Goal: Information Seeking & Learning: Check status

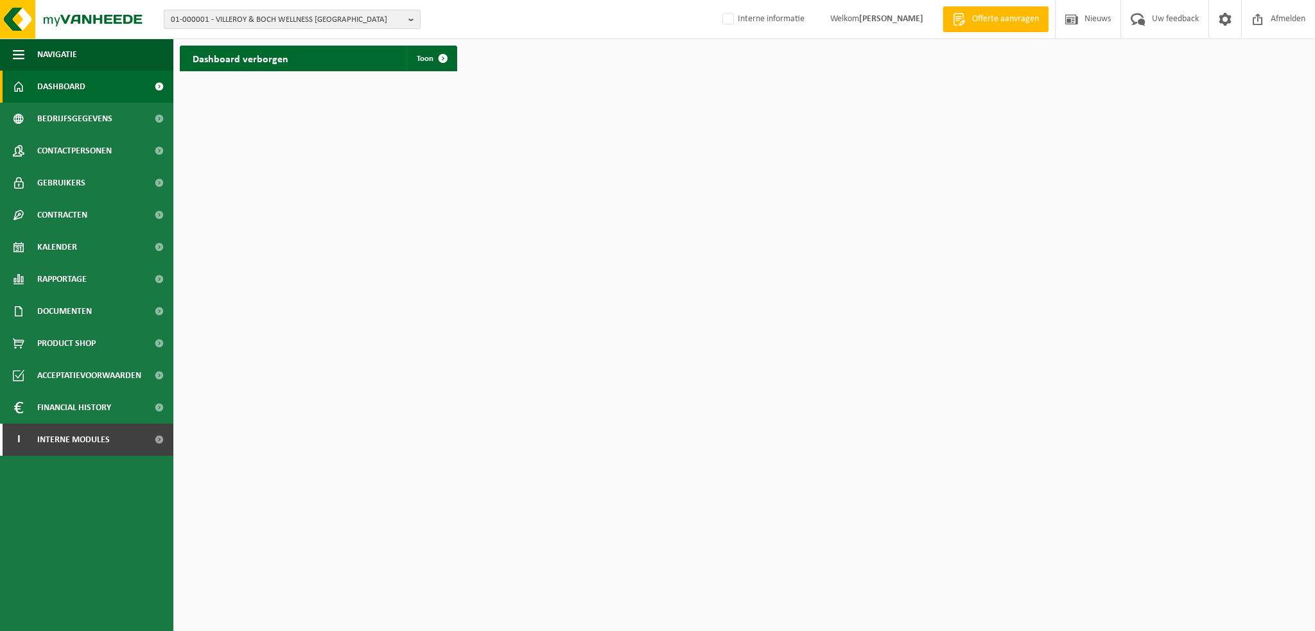
click at [410, 15] on b "button" at bounding box center [414, 19] width 12 height 18
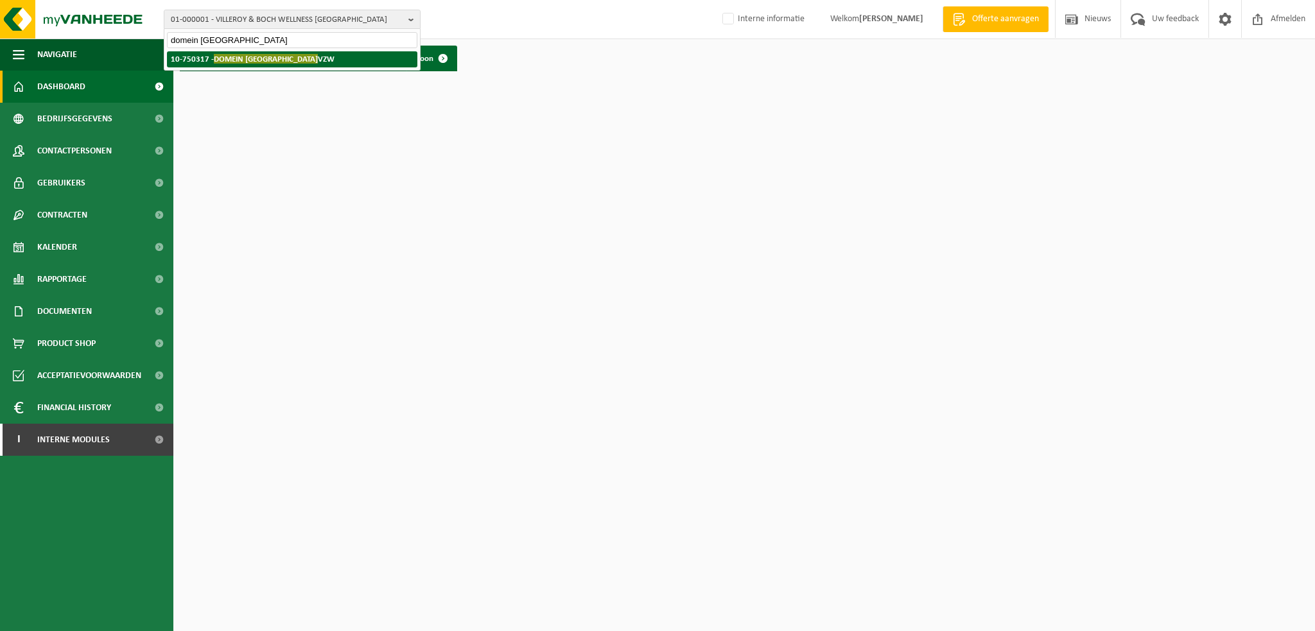
type input "domein westhoek"
click at [306, 56] on li "10-750317 - DOMEIN WESTHOEK VZW" at bounding box center [292, 59] width 250 height 16
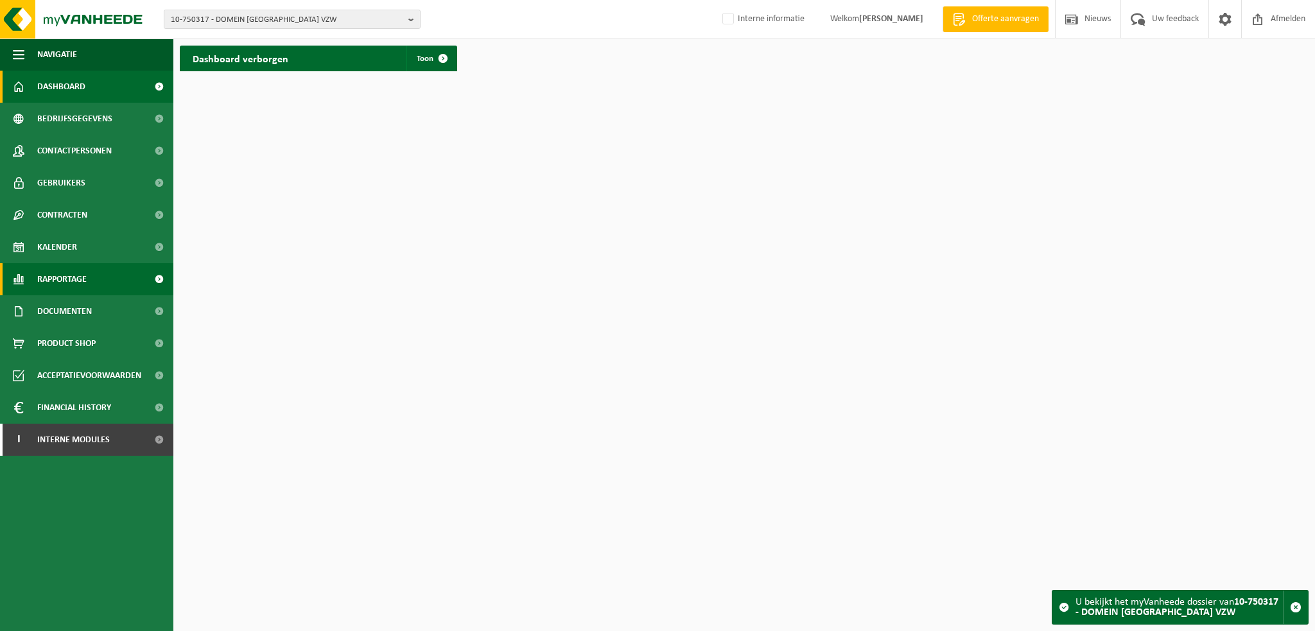
click at [65, 279] on span "Rapportage" at bounding box center [61, 279] width 49 height 32
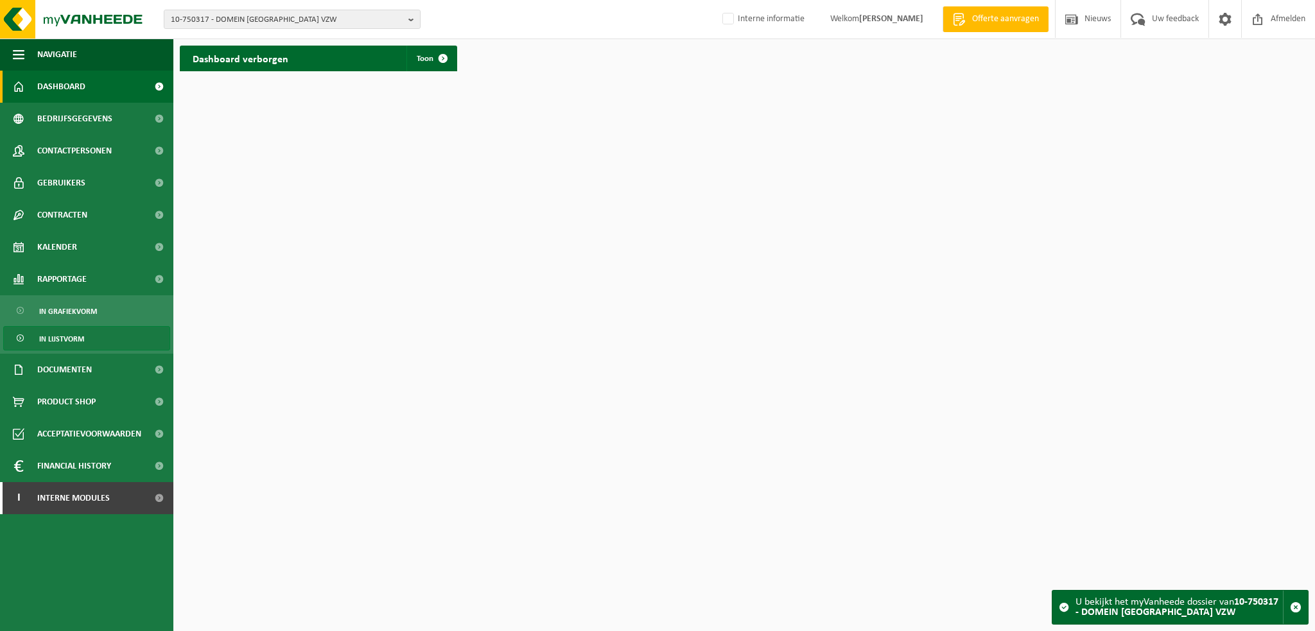
click at [64, 340] on span "In lijstvorm" at bounding box center [61, 339] width 45 height 24
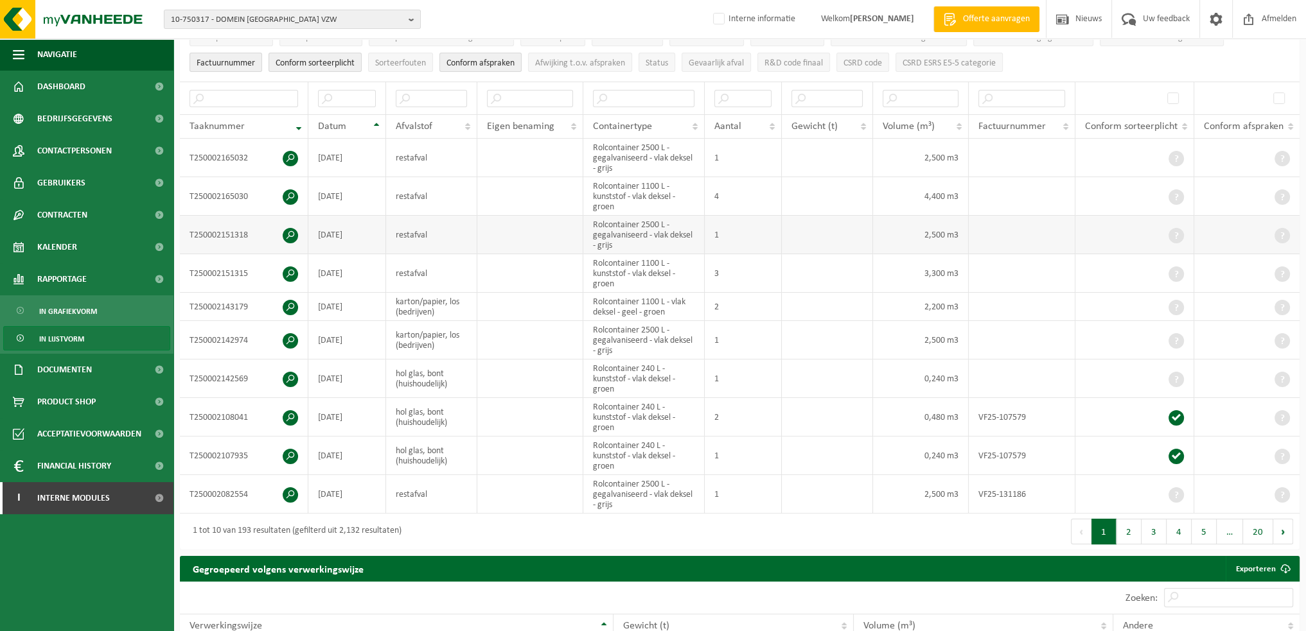
scroll to position [193, 0]
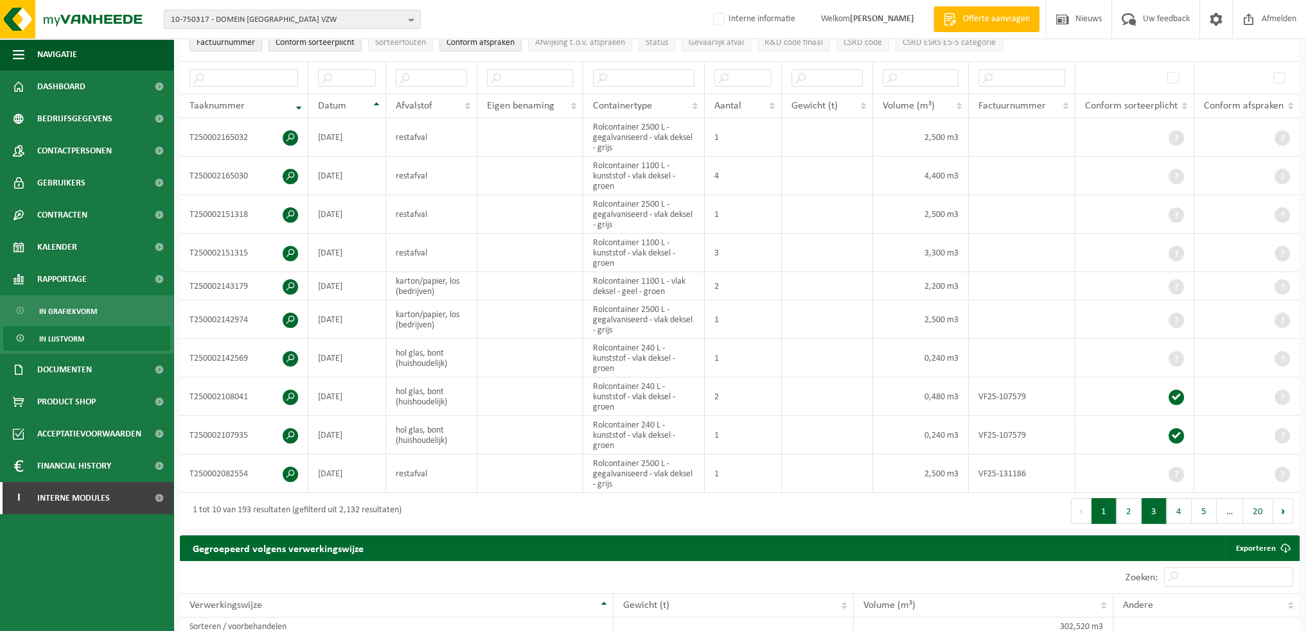
click at [1156, 509] on button "3" at bounding box center [1153, 511] width 25 height 26
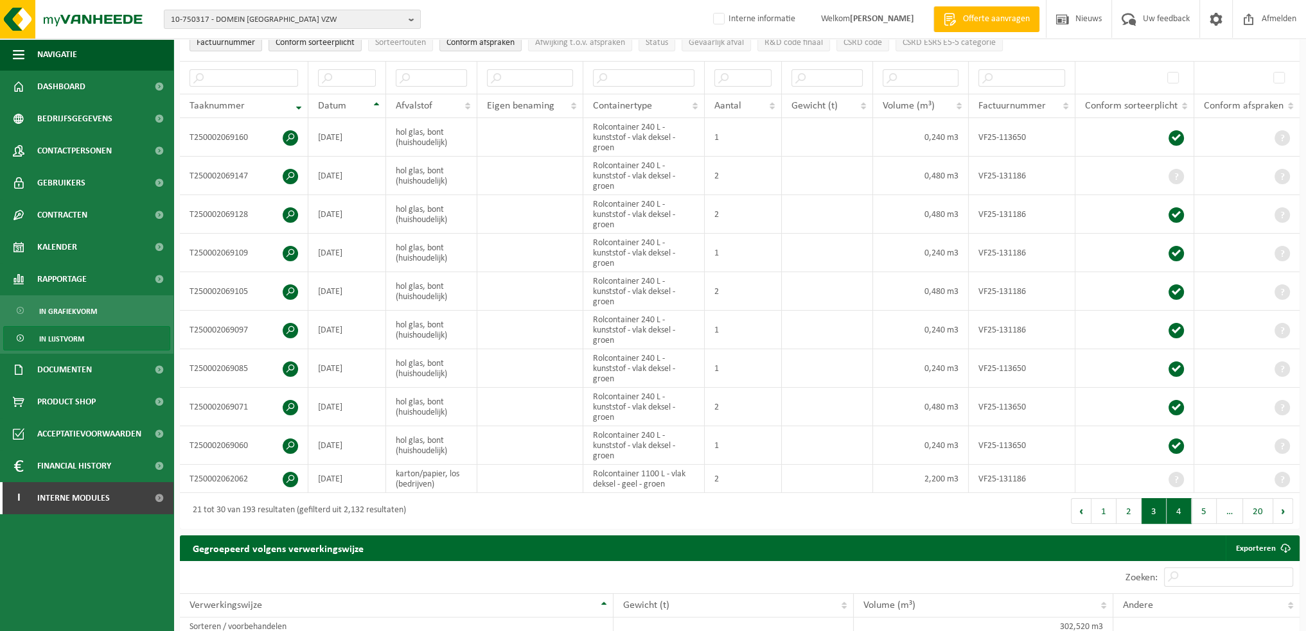
click at [1172, 508] on button "4" at bounding box center [1178, 511] width 25 height 26
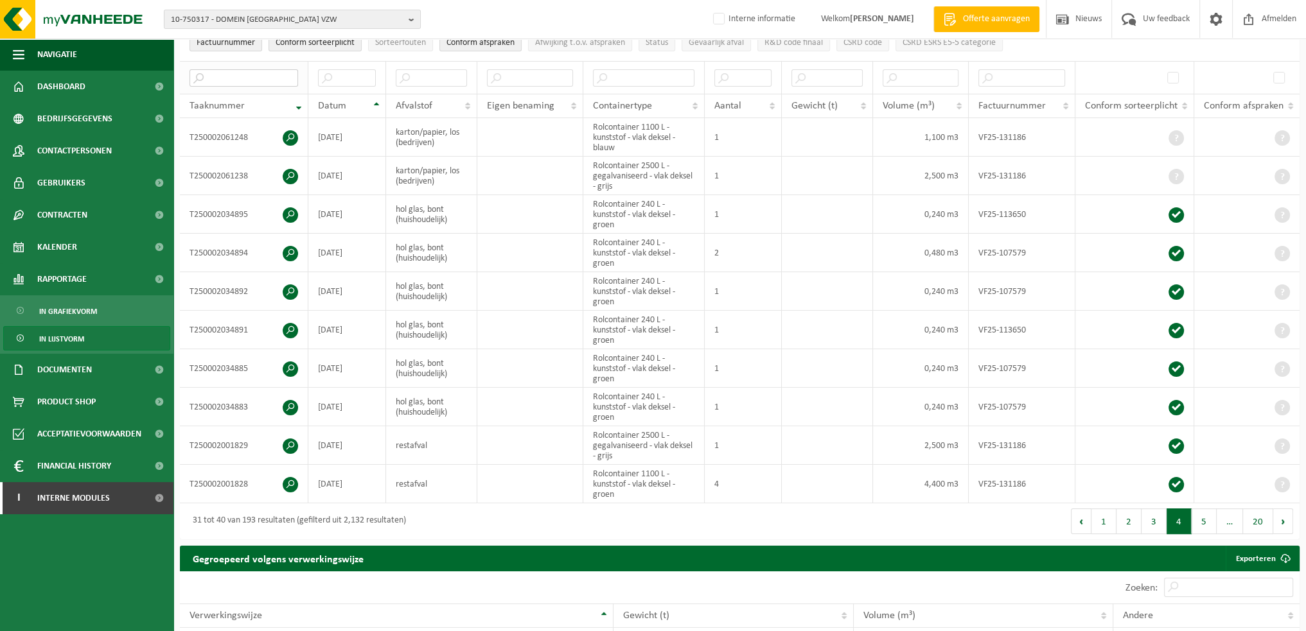
click at [229, 71] on input "text" at bounding box center [243, 77] width 109 height 17
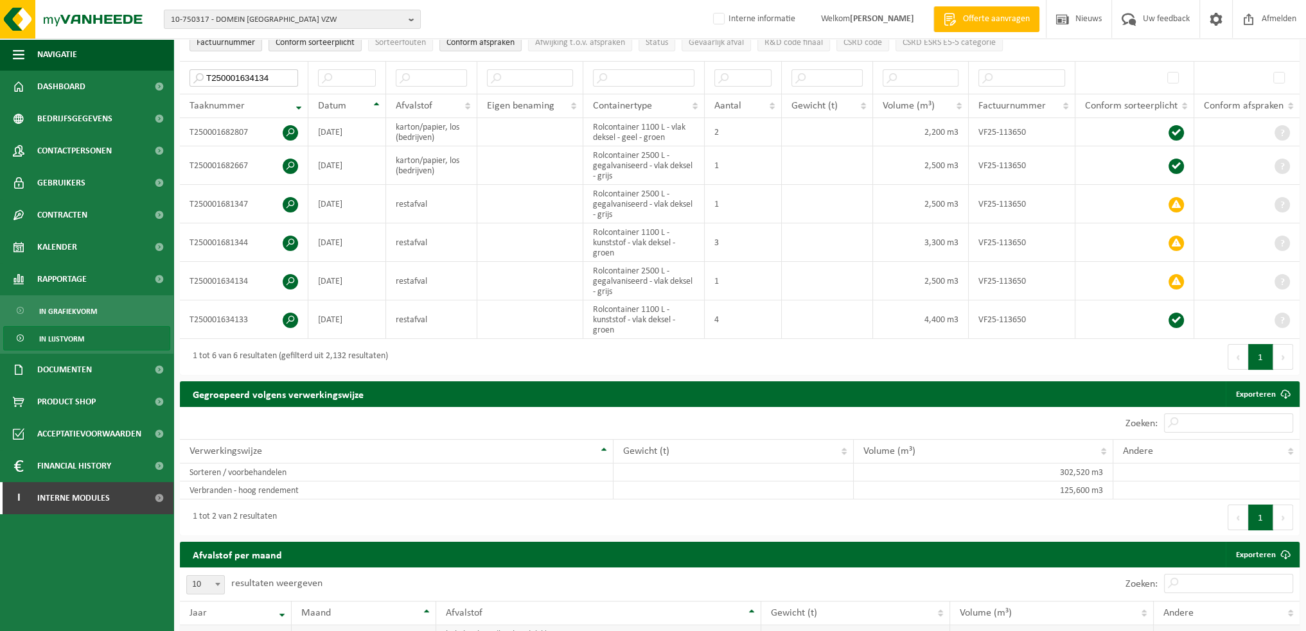
type input "T250001634134"
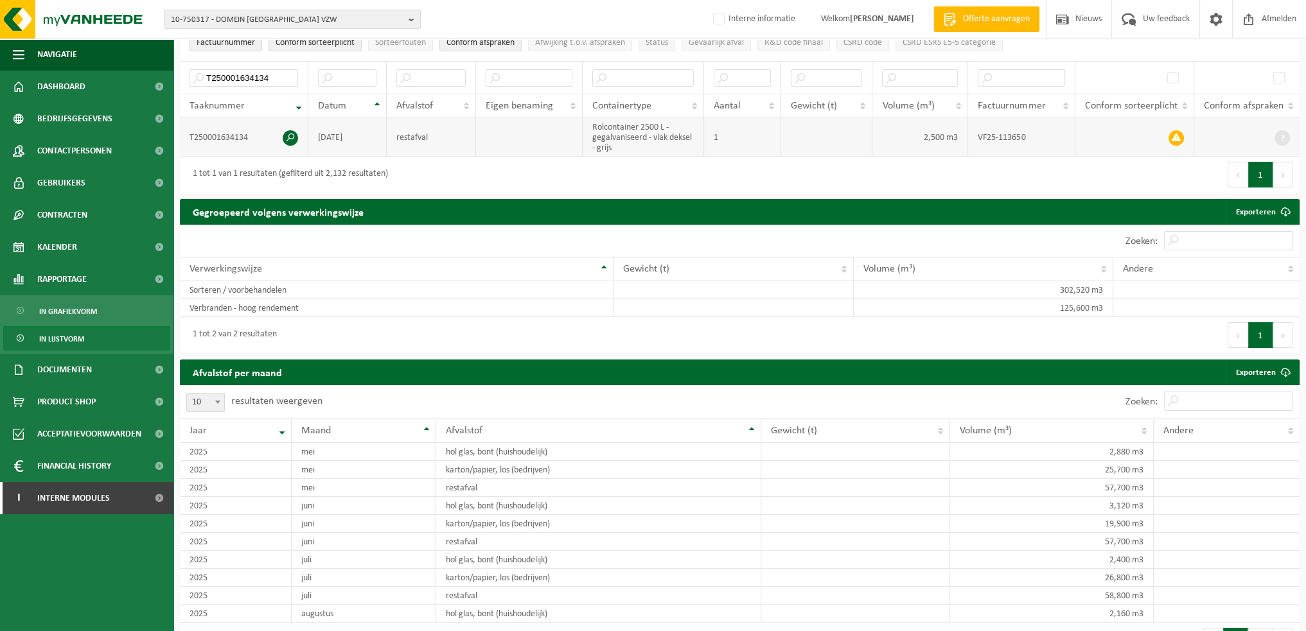
click at [283, 136] on span at bounding box center [290, 137] width 15 height 15
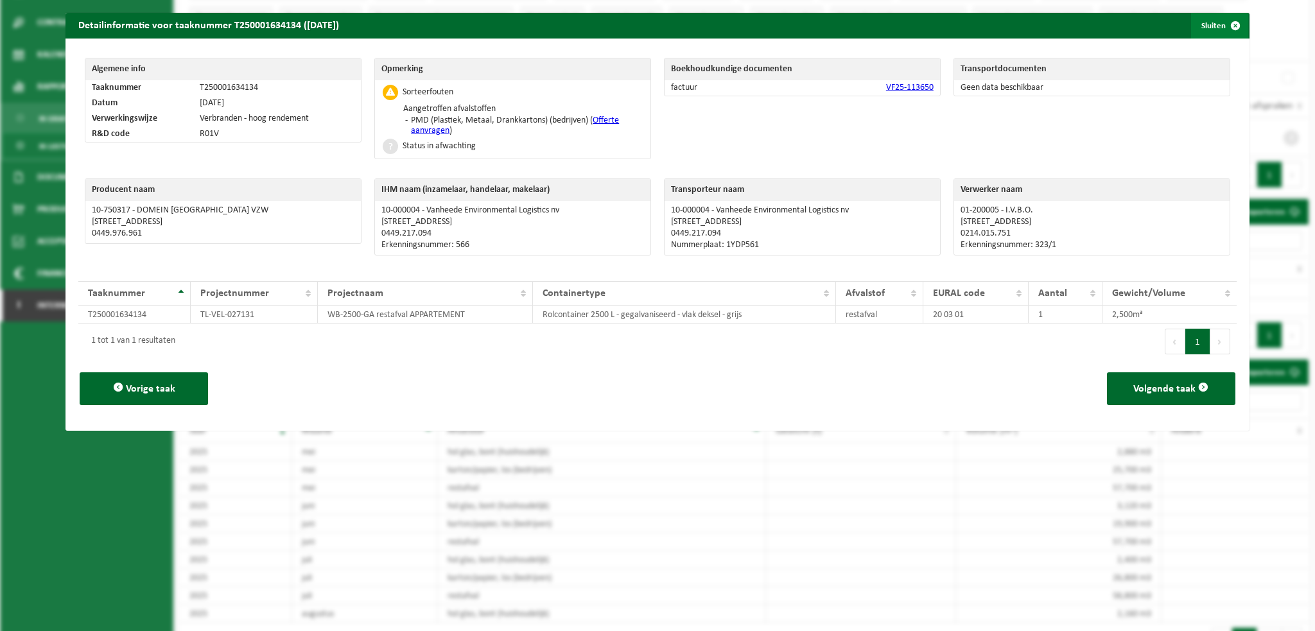
click at [1229, 24] on span "button" at bounding box center [1236, 26] width 26 height 26
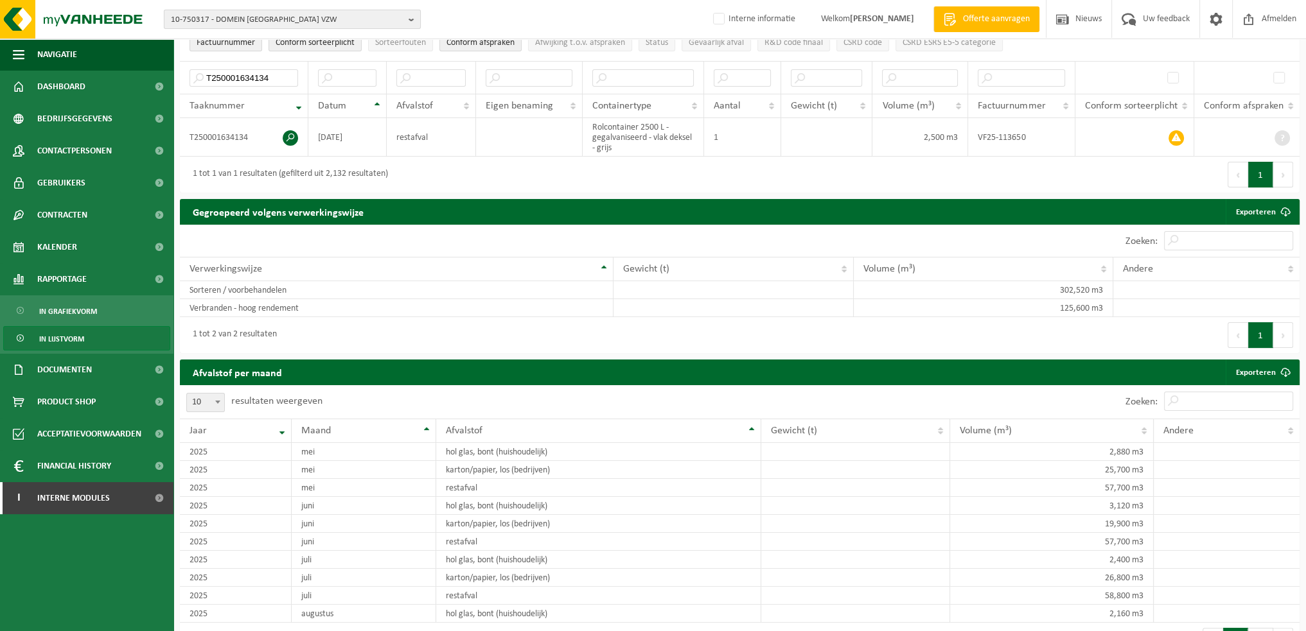
click at [402, 15] on span "10-750317 - DOMEIN WESTHOEK VZW" at bounding box center [287, 19] width 233 height 19
click at [369, 38] on input "text" at bounding box center [292, 40] width 250 height 16
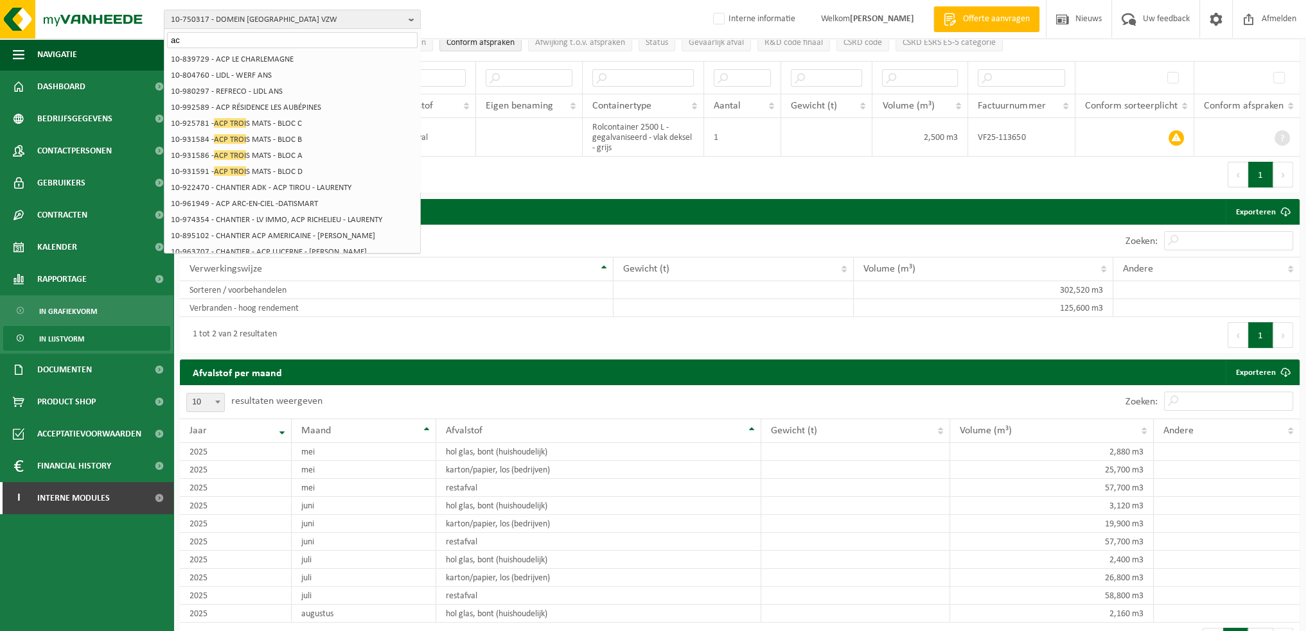
type input "a"
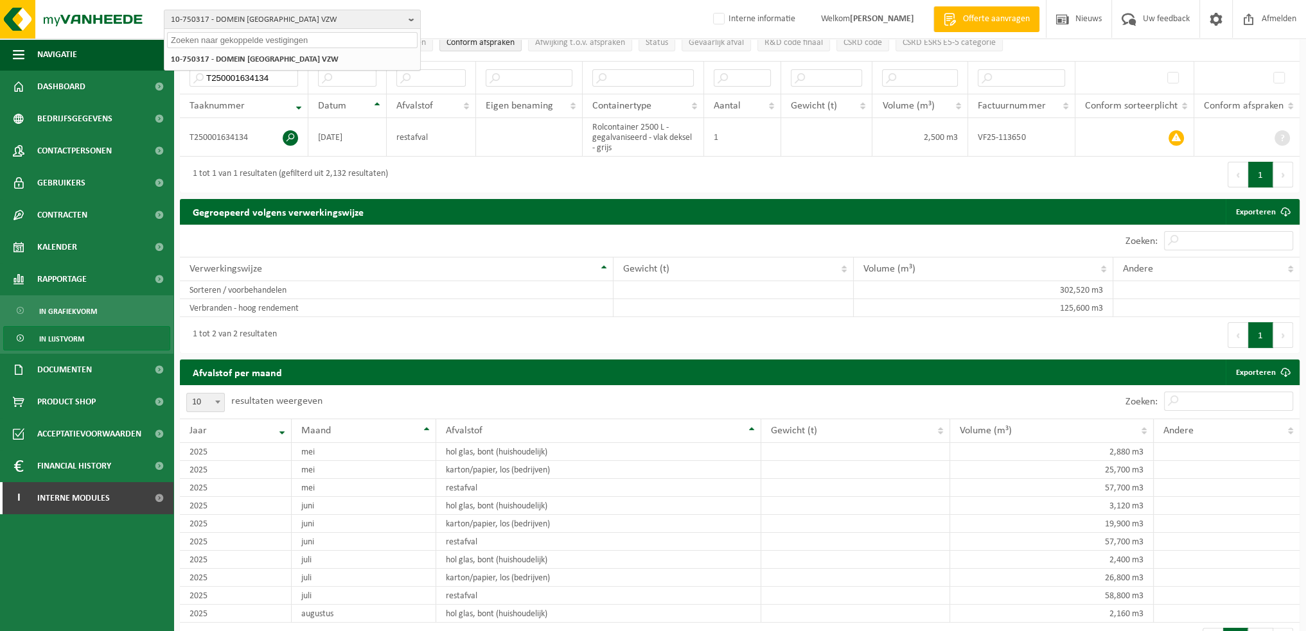
type input "n"
drag, startPoint x: 261, startPoint y: 33, endPoint x: 154, endPoint y: 51, distance: 108.1
click at [53, 30] on div "10-750317 - DOMEIN WESTHOEK VZW enzybel 10-750317 - DOMEIN WESTHOEK VZW 02-0129…" at bounding box center [653, 19] width 1306 height 39
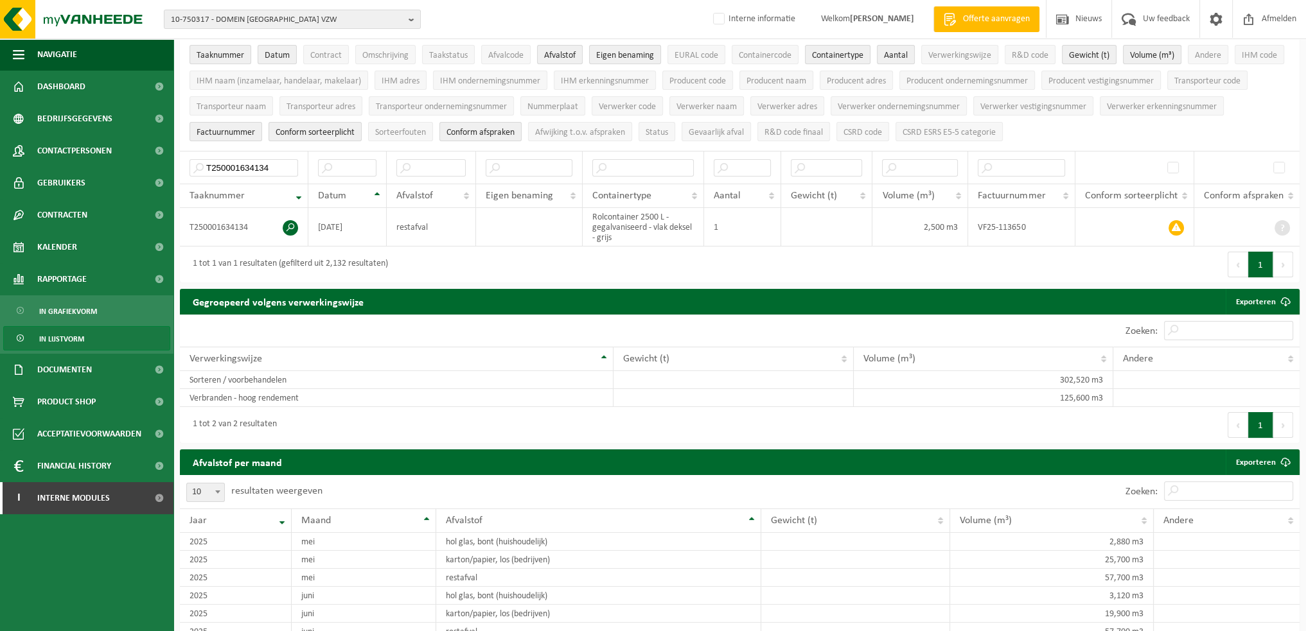
scroll to position [0, 0]
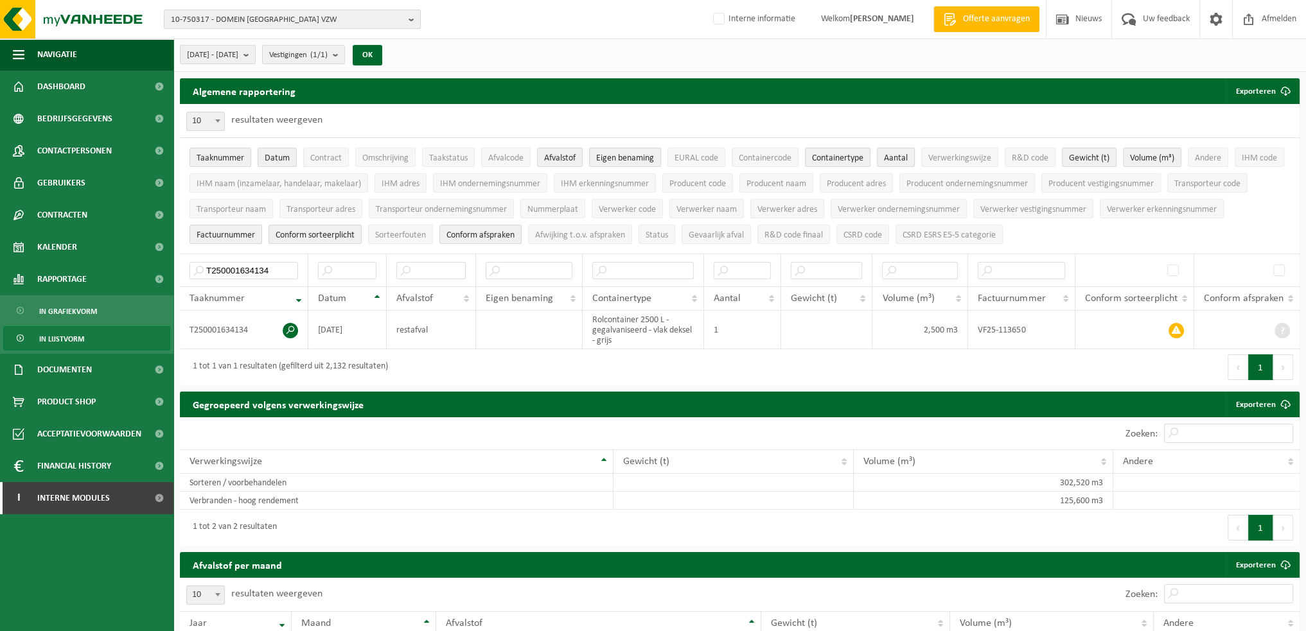
click at [283, 24] on span "10-750317 - DOMEIN WESTHOEK VZW" at bounding box center [287, 19] width 233 height 19
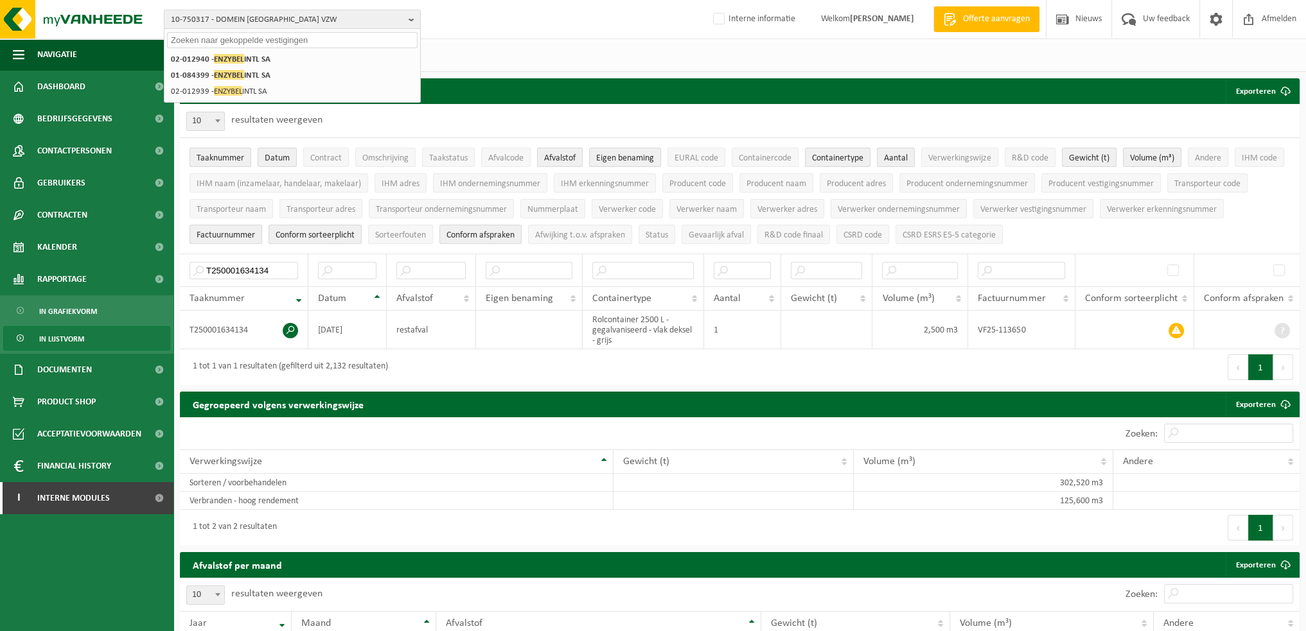
click at [249, 43] on input "text" at bounding box center [292, 40] width 250 height 16
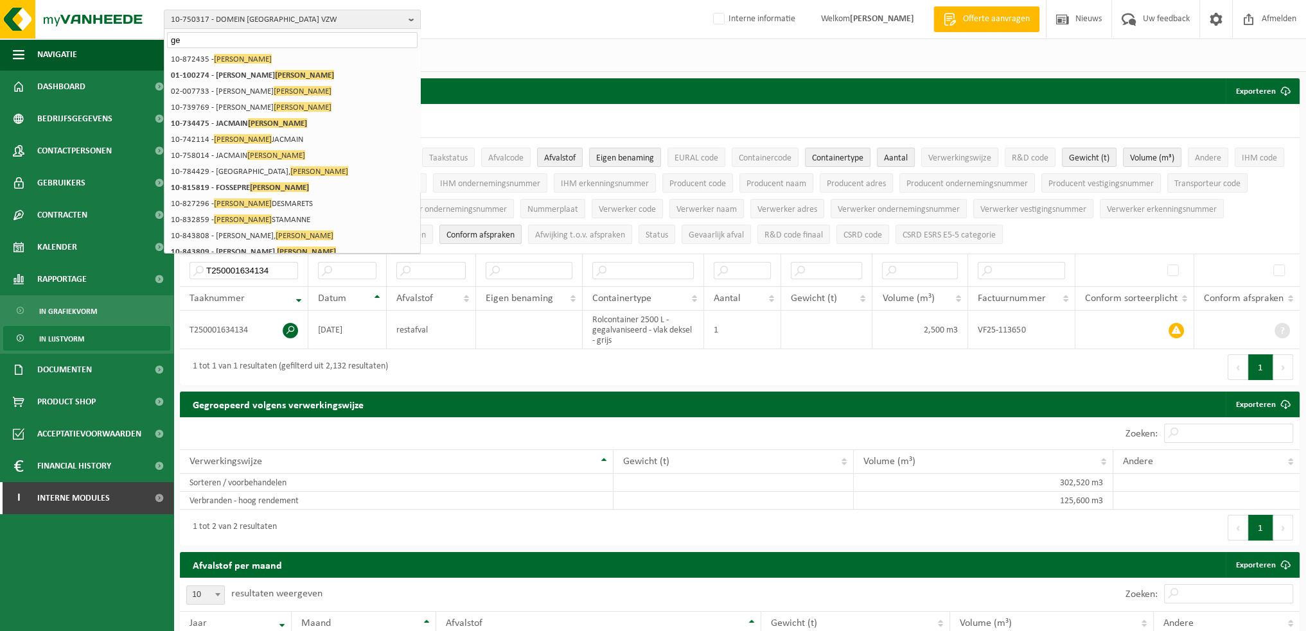
type input "g"
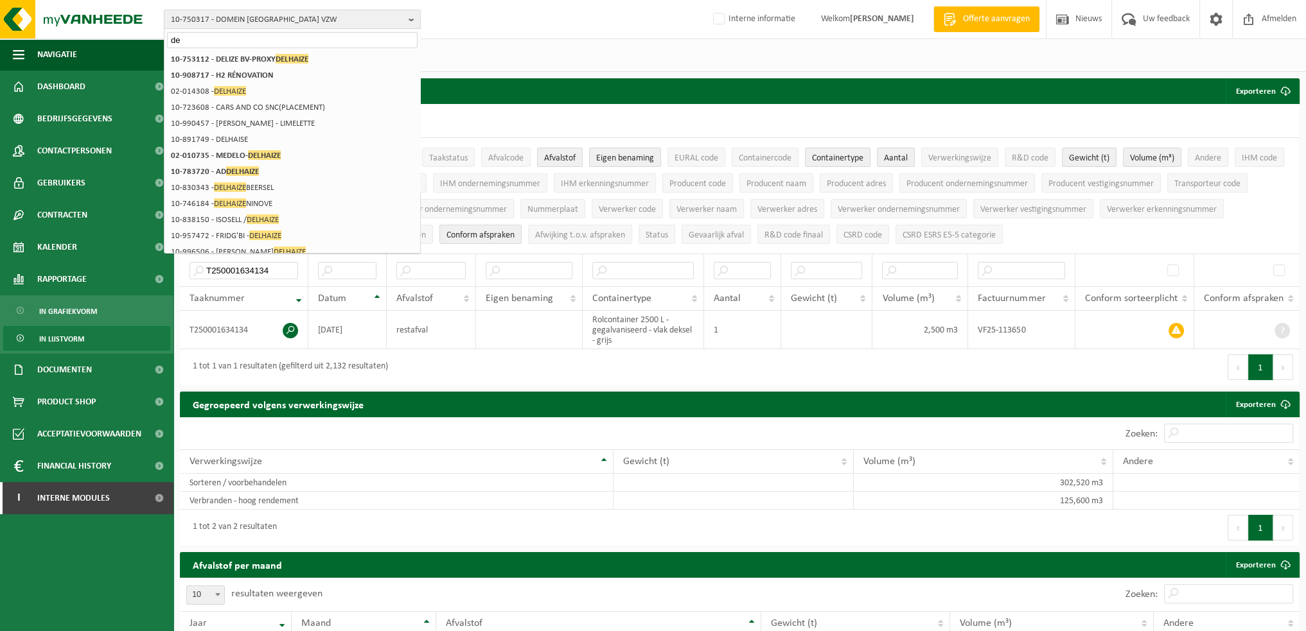
type input "d"
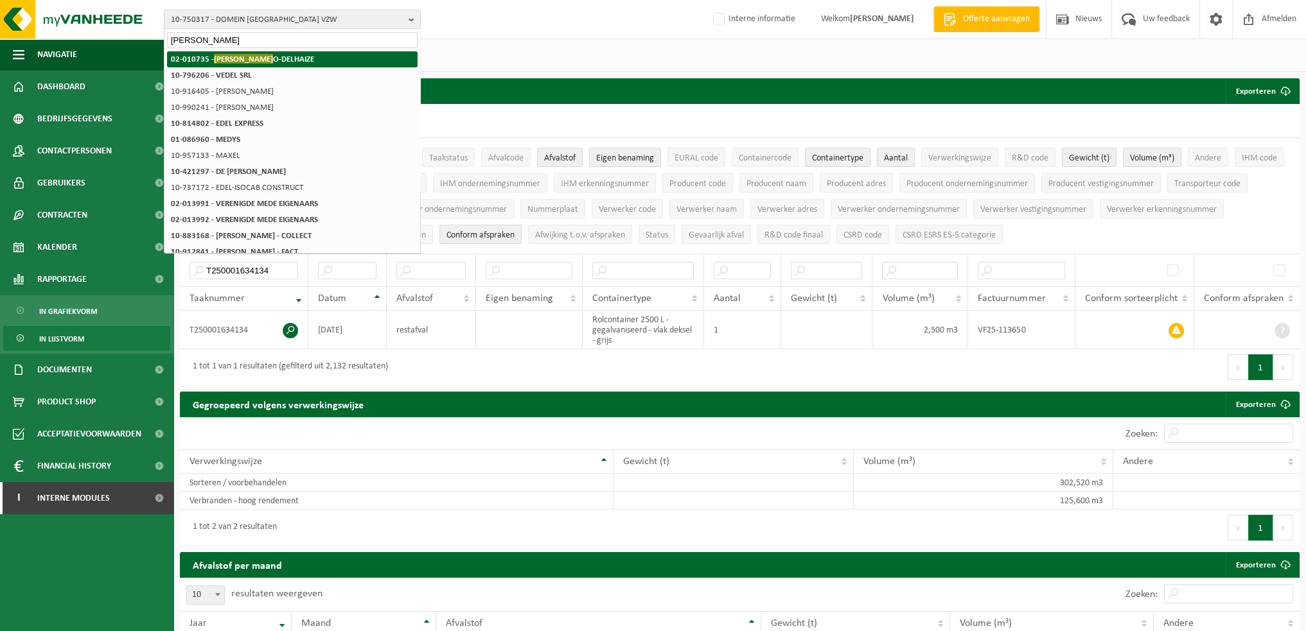
type input "medel"
click at [272, 62] on strong "02-010735 - MEDEL O-DELHAIZE" at bounding box center [242, 59] width 143 height 10
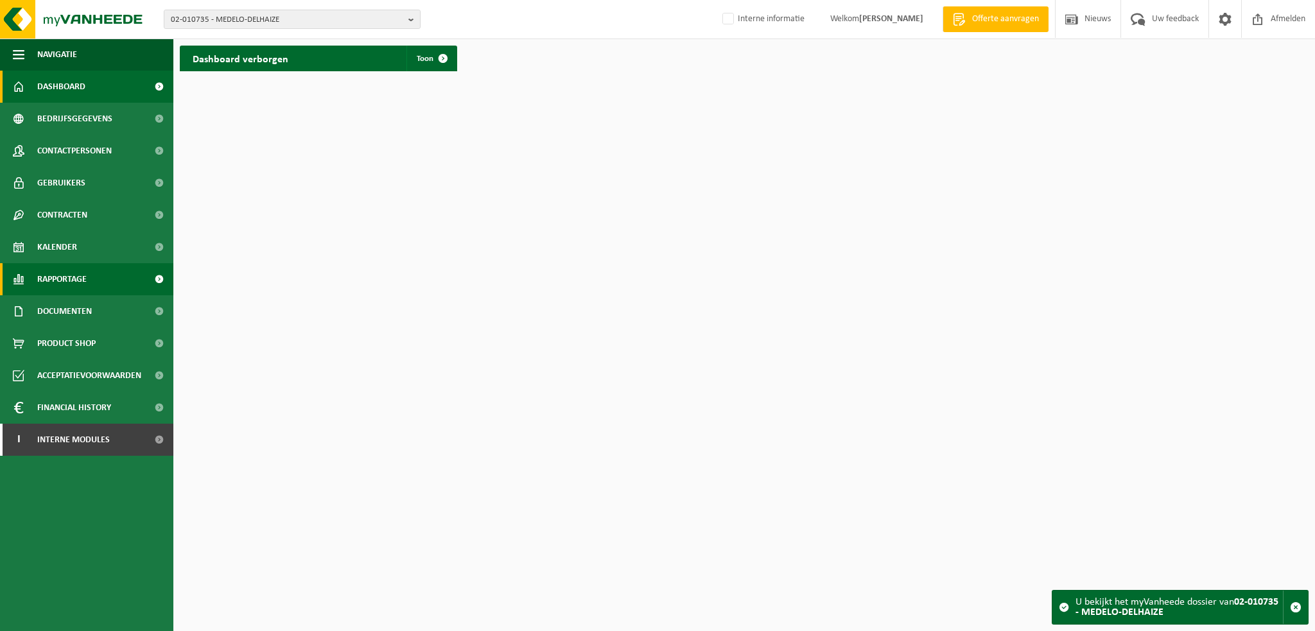
click at [71, 285] on span "Rapportage" at bounding box center [61, 279] width 49 height 32
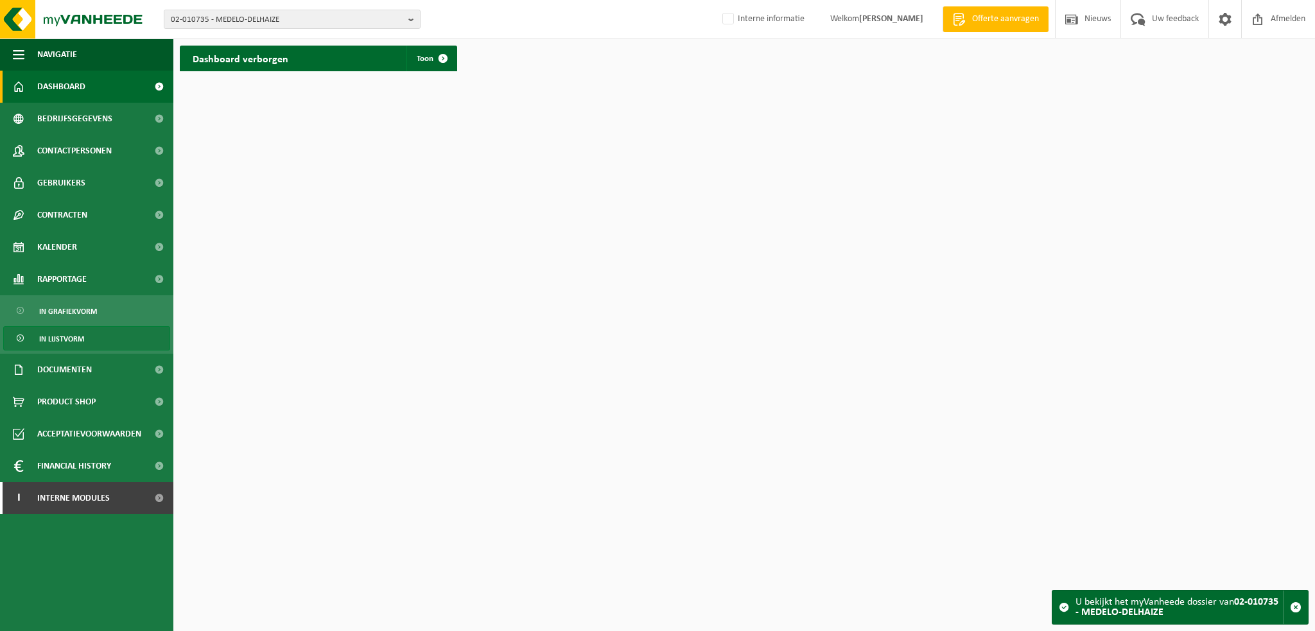
click at [67, 342] on span "In lijstvorm" at bounding box center [61, 339] width 45 height 24
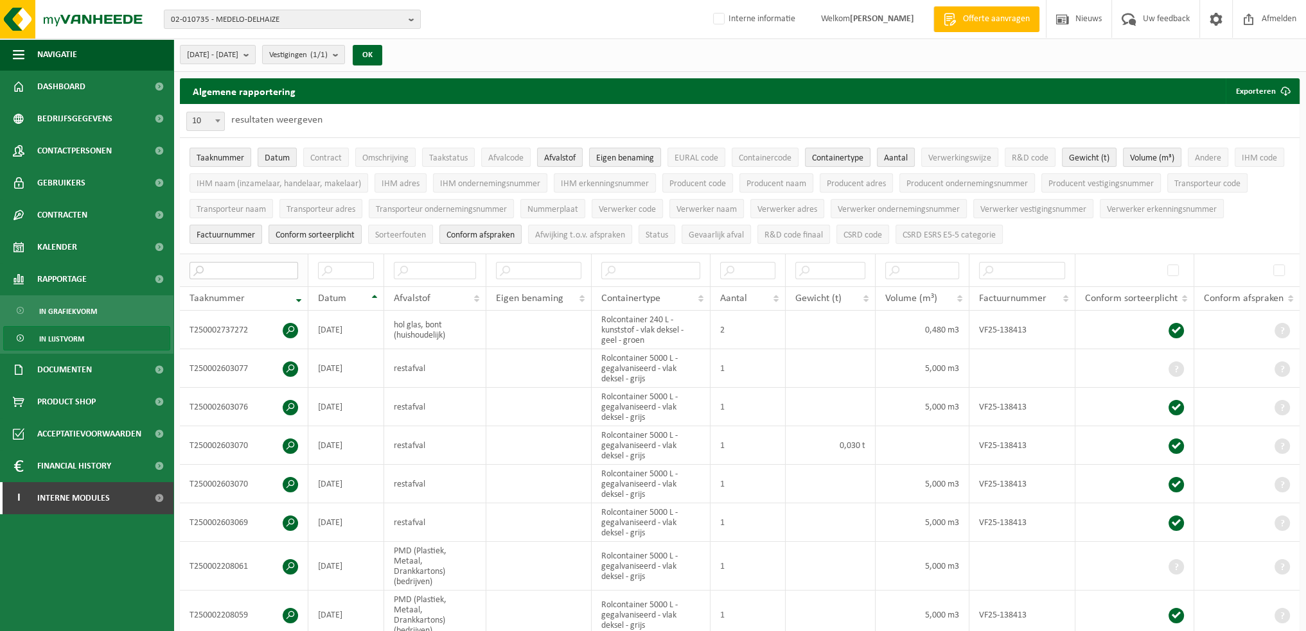
click at [244, 274] on input "text" at bounding box center [243, 270] width 109 height 17
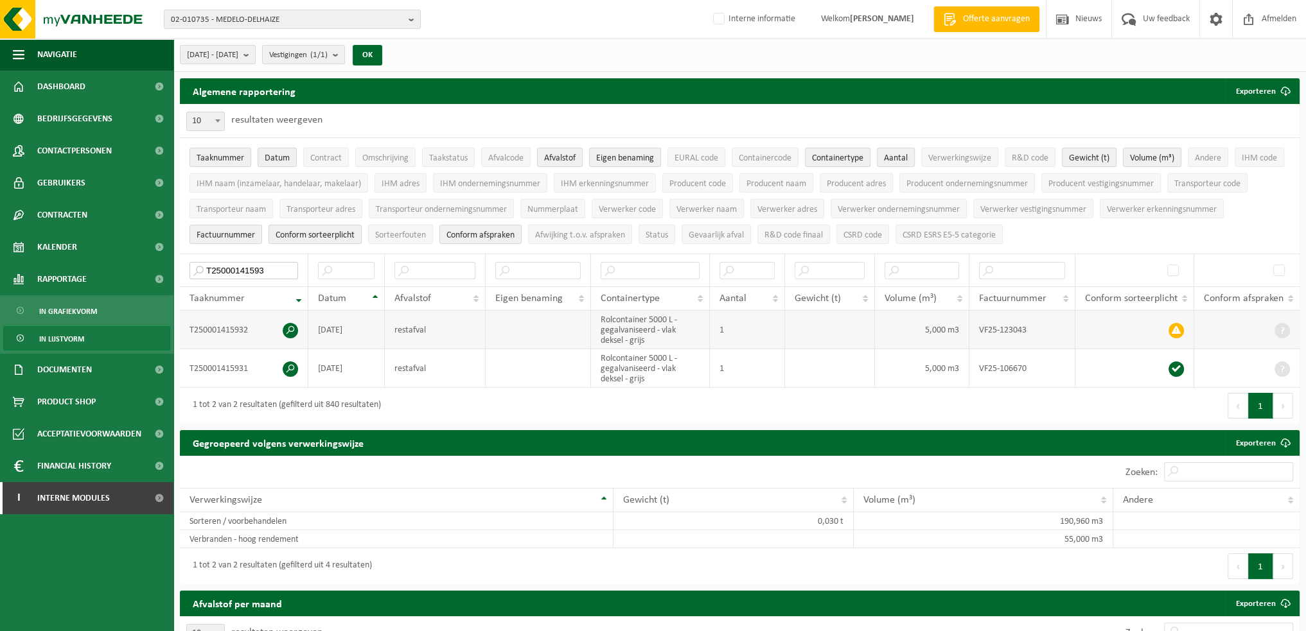
type input "T25000141593"
click at [1180, 329] on span at bounding box center [1175, 330] width 15 height 15
click at [287, 324] on span at bounding box center [290, 330] width 15 height 15
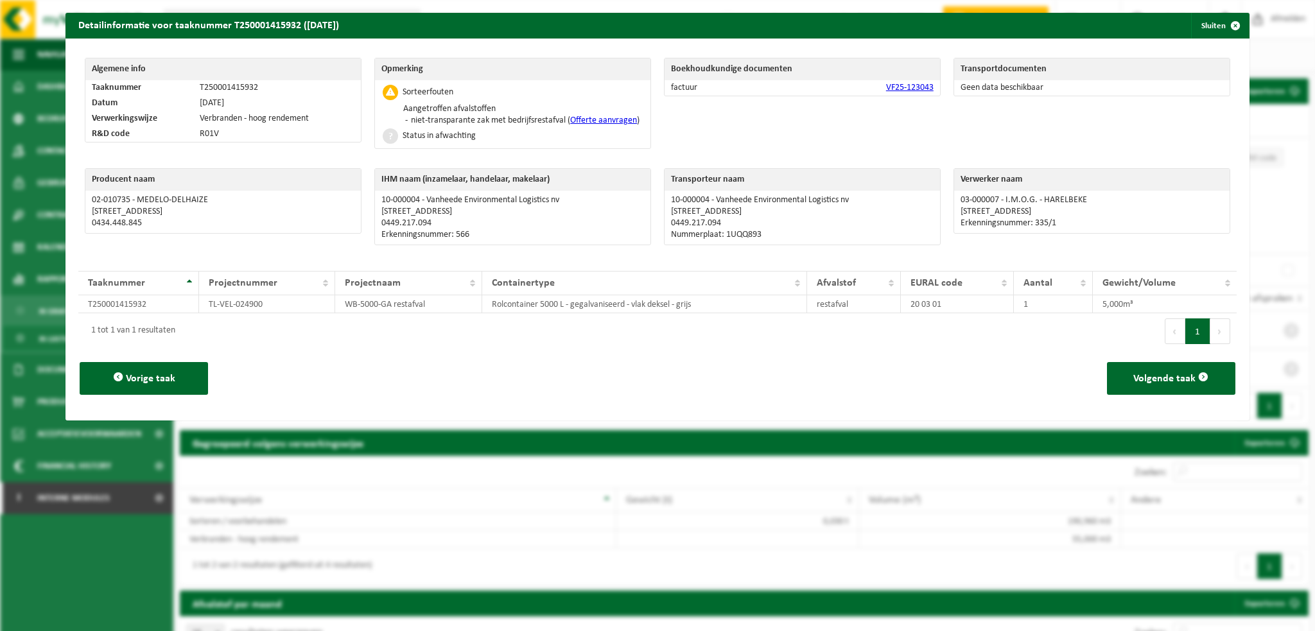
click at [249, 84] on td "T250001415932" at bounding box center [277, 87] width 168 height 15
copy td "T250001415932"
click at [1224, 22] on span "button" at bounding box center [1236, 26] width 26 height 26
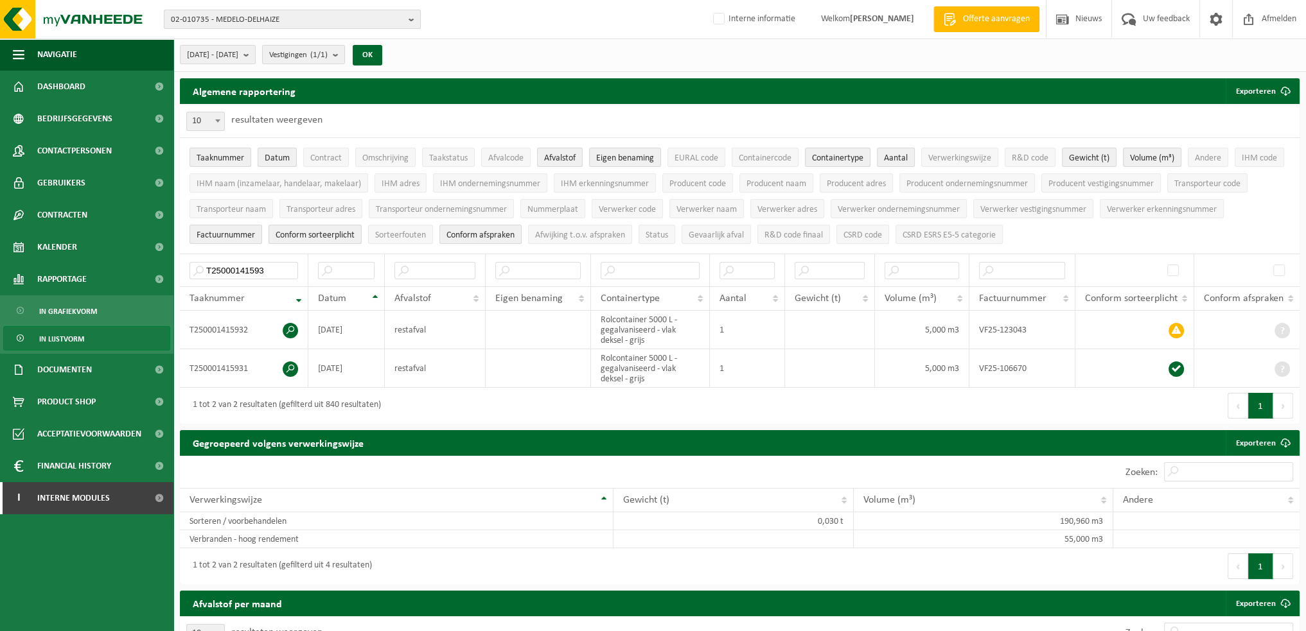
click at [240, 20] on span "02-010735 - MEDELO-DELHAIZE" at bounding box center [287, 19] width 233 height 19
click at [246, 44] on input "text" at bounding box center [292, 40] width 250 height 16
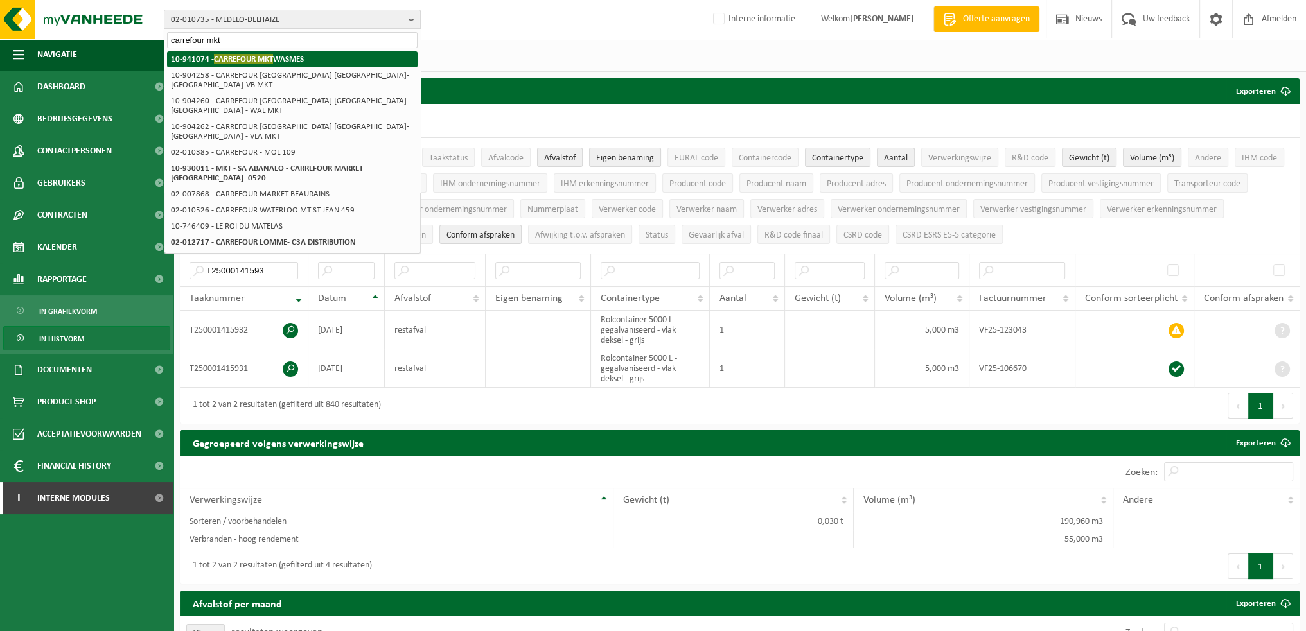
type input "carrefour mkt"
click at [288, 62] on strong "10-941074 - CARREFOUR MKT WASMES" at bounding box center [237, 59] width 133 height 10
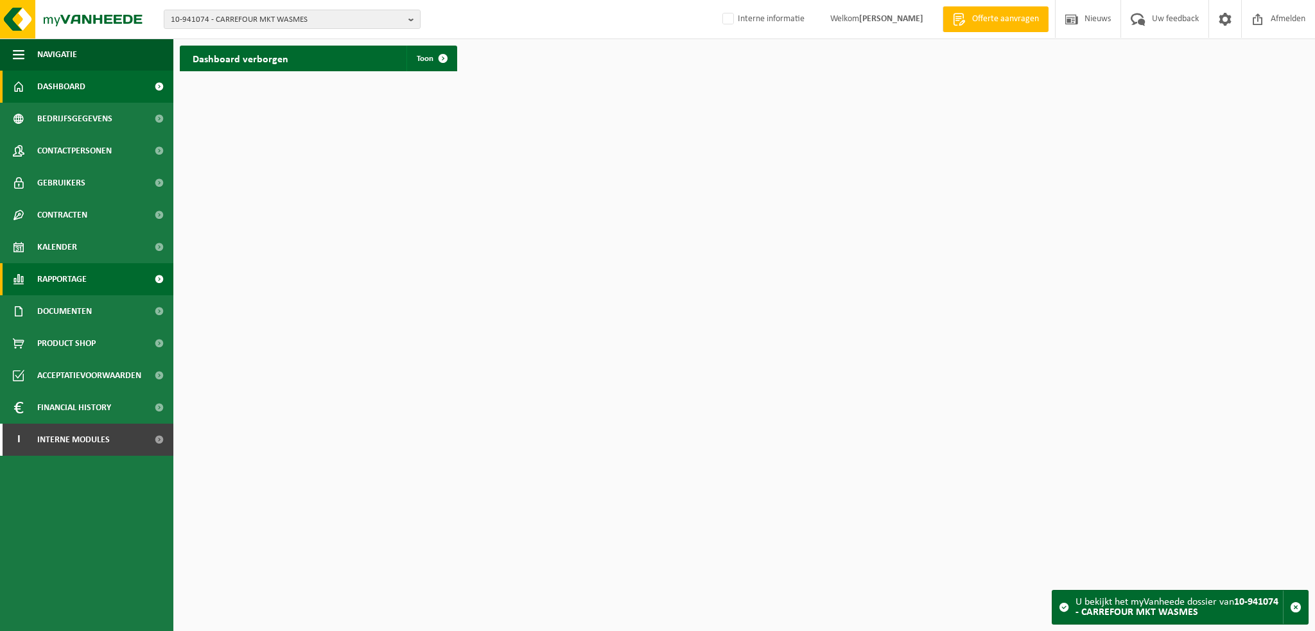
click at [55, 279] on span "Rapportage" at bounding box center [61, 279] width 49 height 32
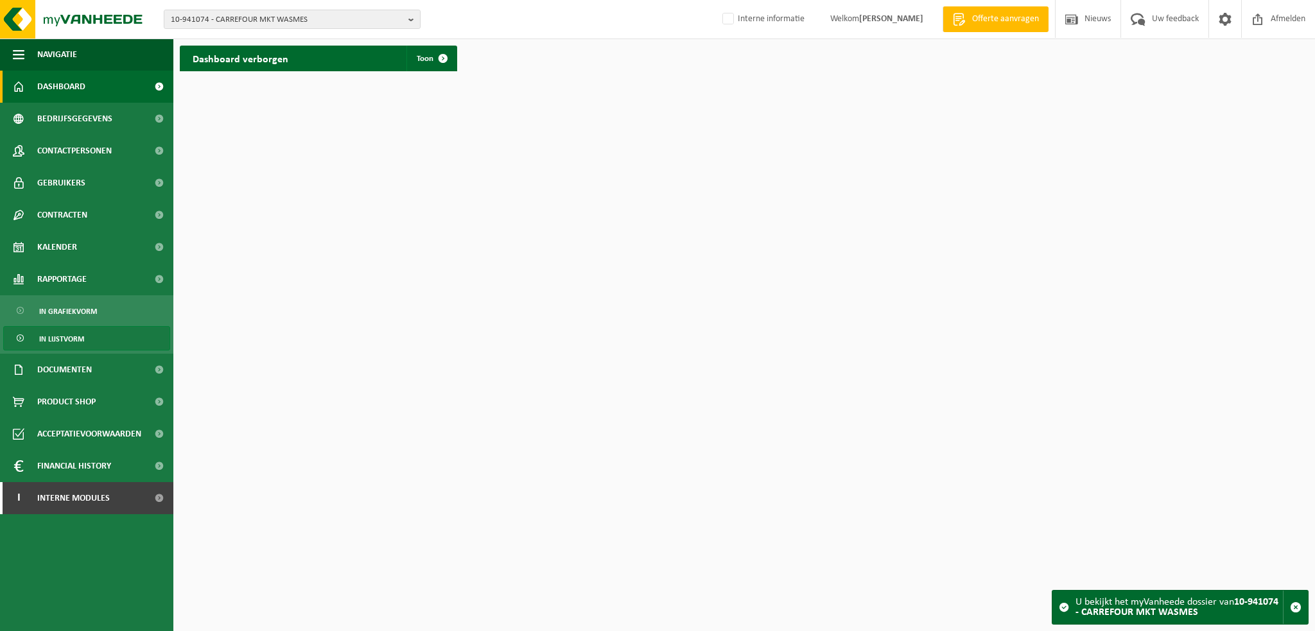
click at [74, 344] on span "In lijstvorm" at bounding box center [61, 339] width 45 height 24
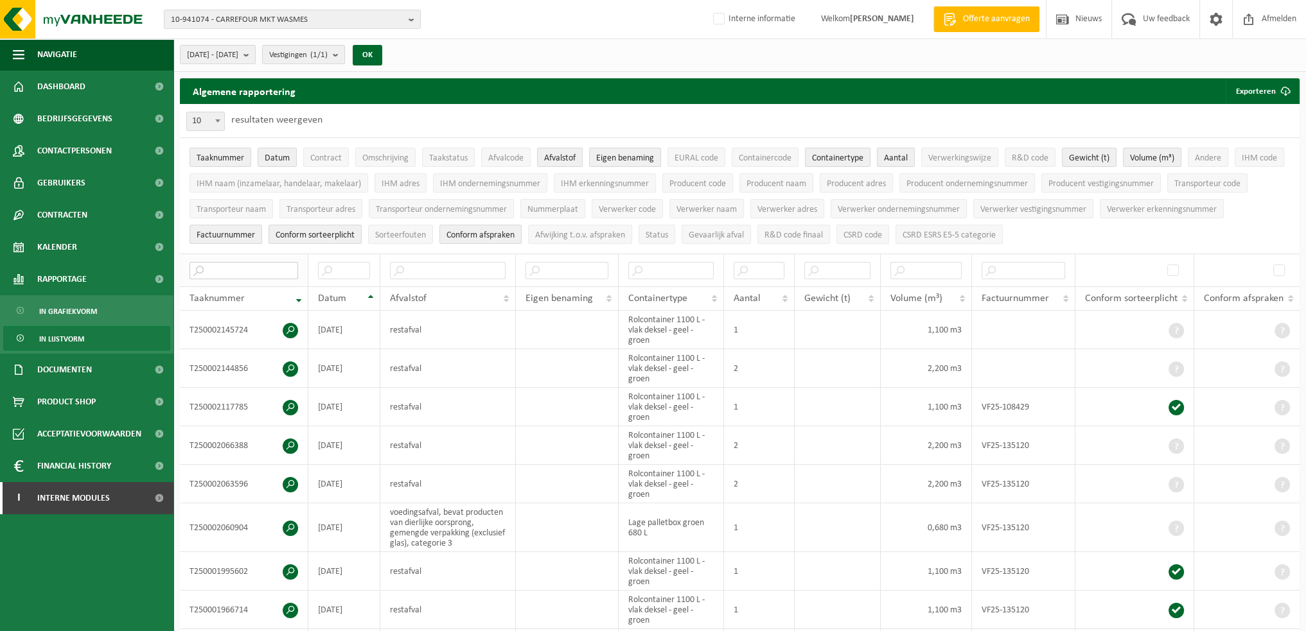
click at [220, 268] on input "text" at bounding box center [243, 270] width 109 height 17
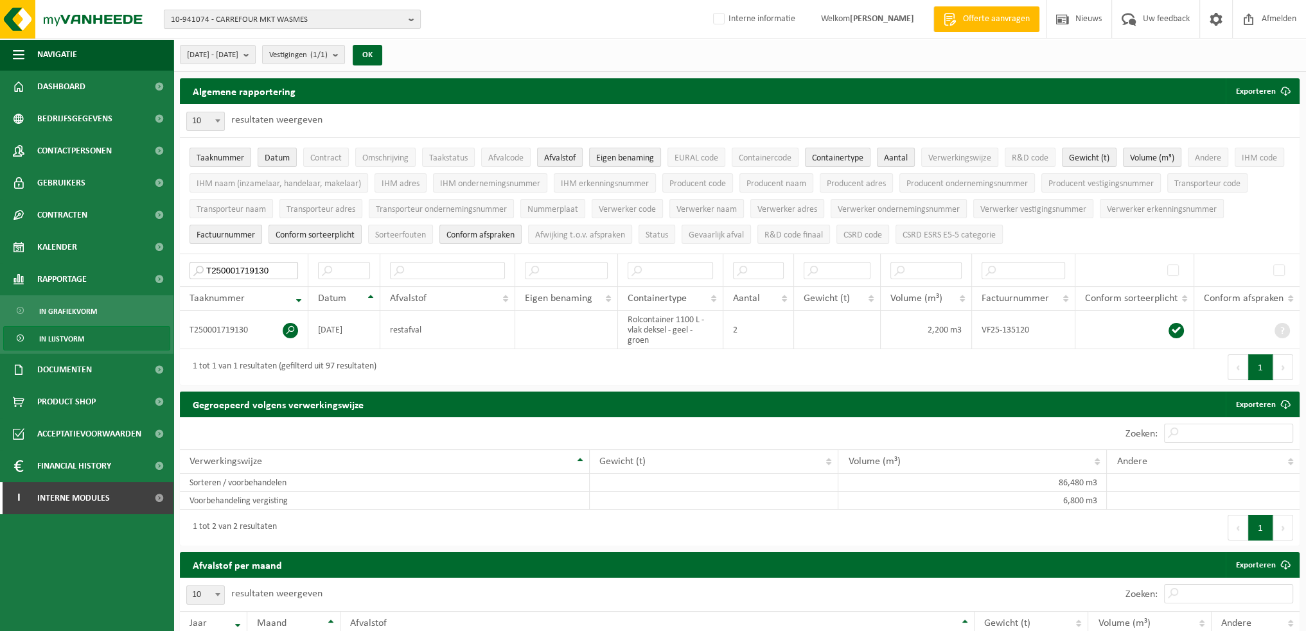
type input "T250001719130"
click at [295, 22] on span "10-941074 - CARREFOUR MKT WASMES" at bounding box center [287, 19] width 233 height 19
click at [277, 40] on input "text" at bounding box center [292, 40] width 250 height 16
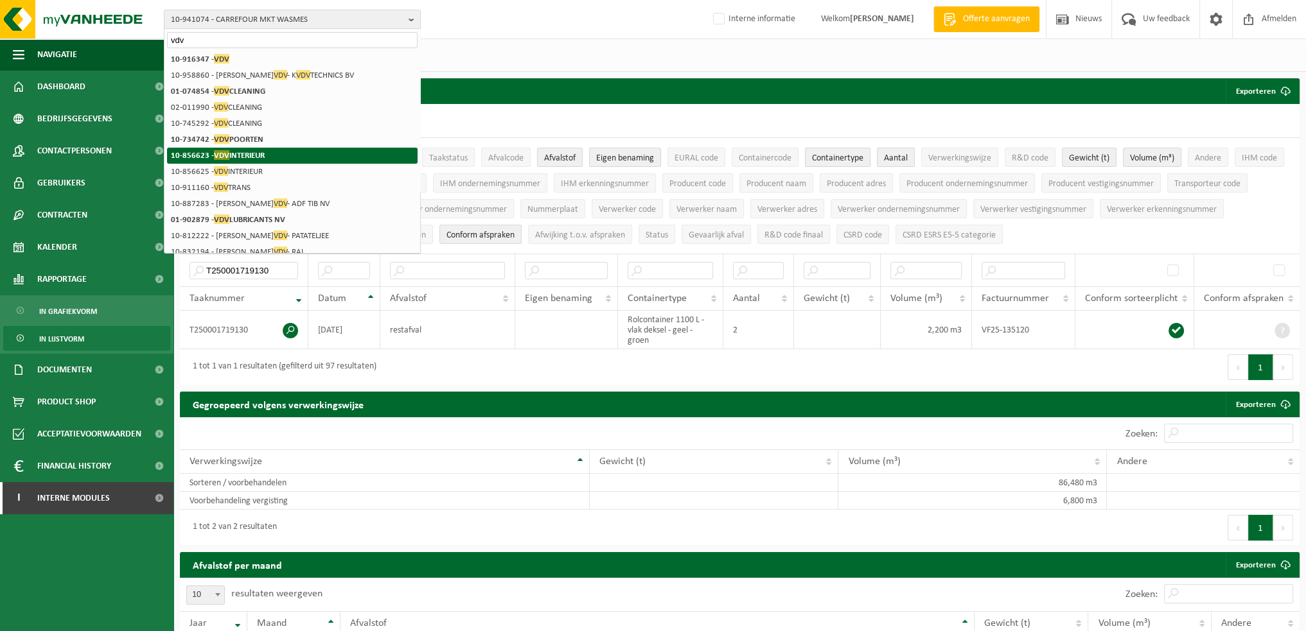
type input "vdv"
click at [236, 156] on strong "10-856623 - VDV INTERIEUR" at bounding box center [218, 155] width 94 height 10
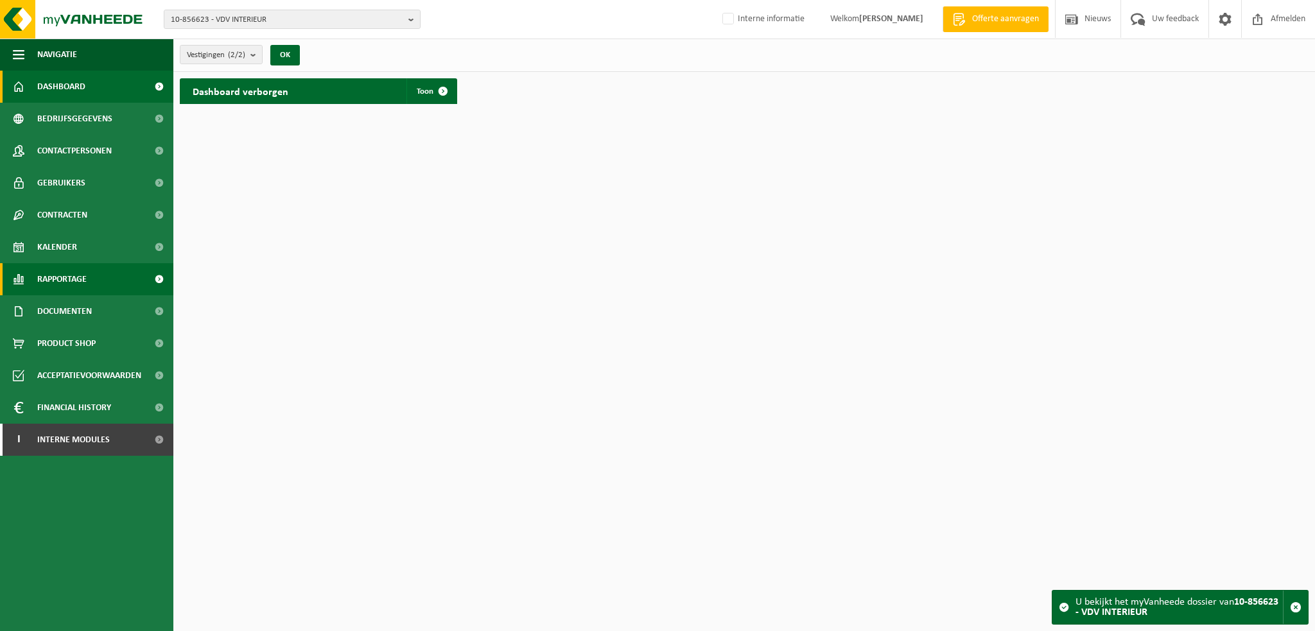
click at [72, 275] on span "Rapportage" at bounding box center [61, 279] width 49 height 32
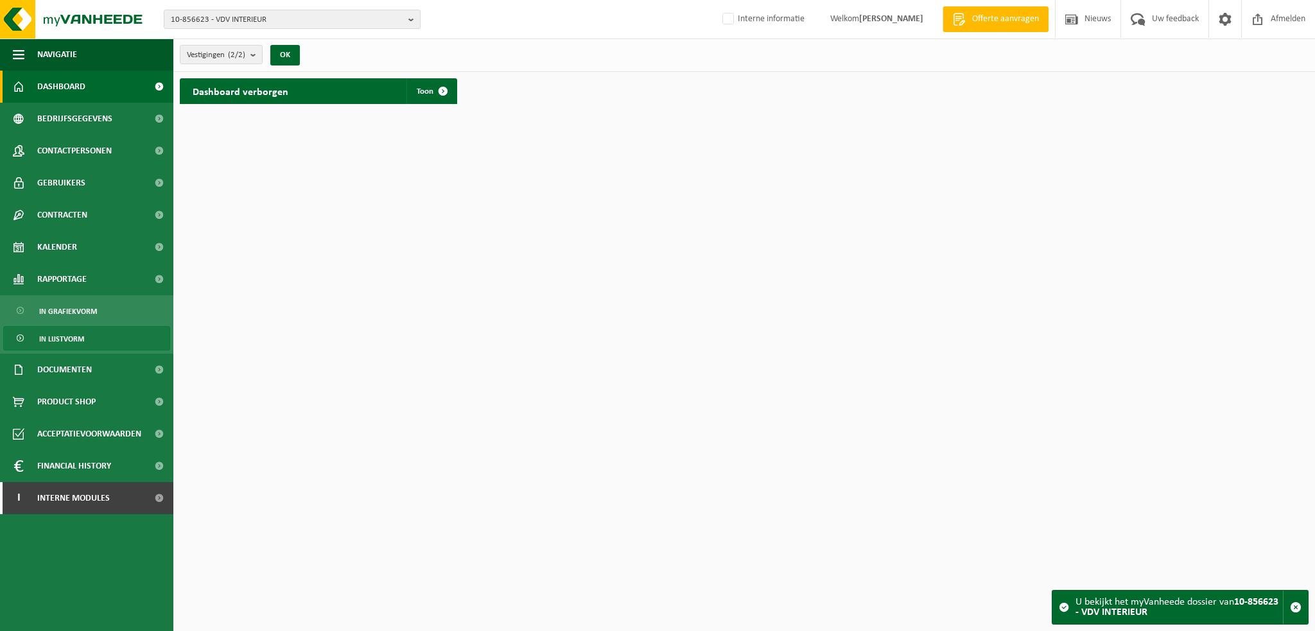
click at [66, 333] on span "In lijstvorm" at bounding box center [61, 339] width 45 height 24
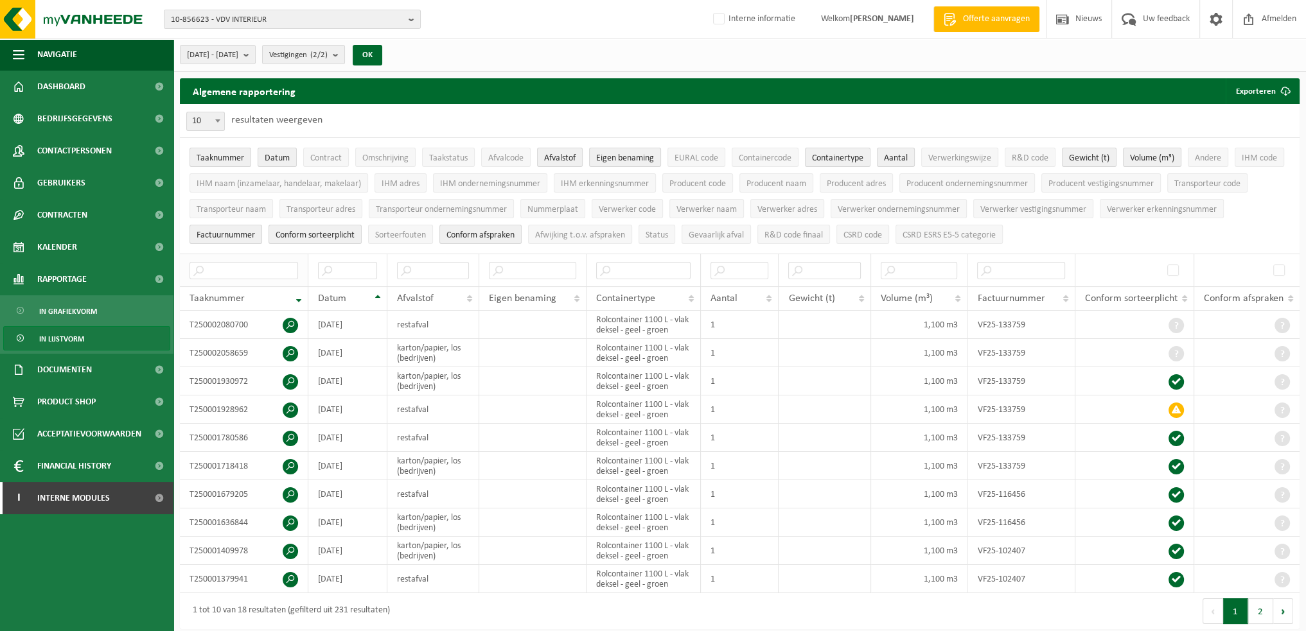
click at [230, 277] on th at bounding box center [244, 270] width 128 height 33
click at [241, 270] on input "text" at bounding box center [243, 270] width 109 height 17
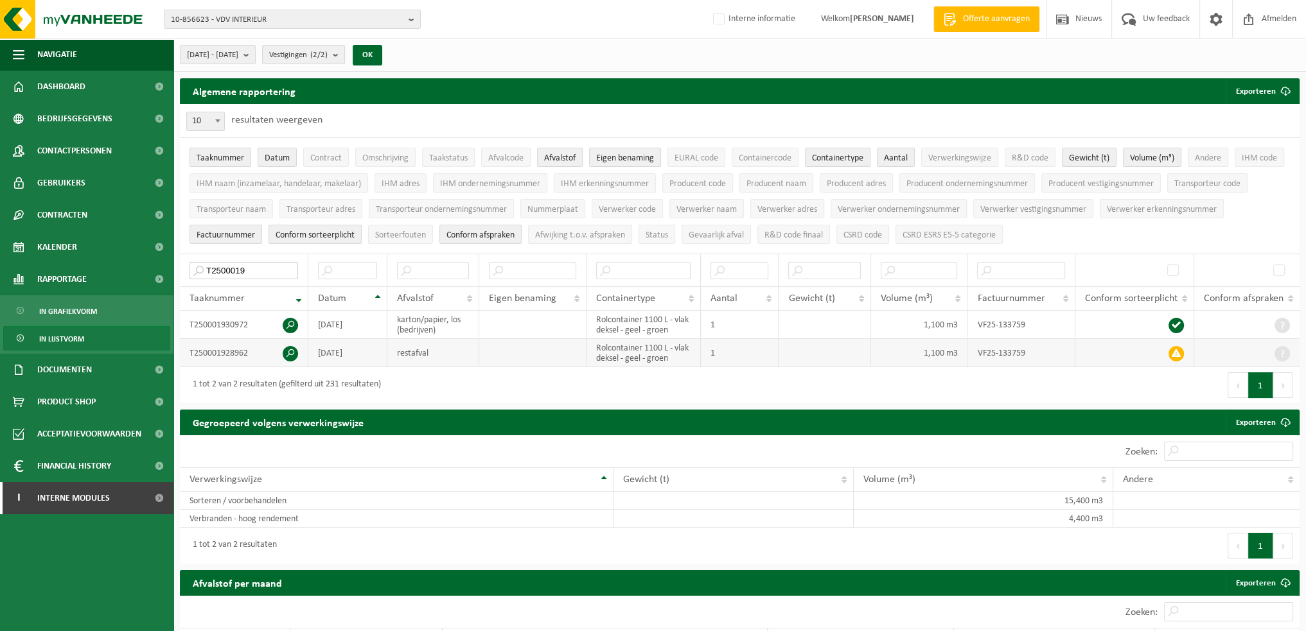
type input "T2500019"
click at [234, 351] on td "T250001928962" at bounding box center [244, 353] width 128 height 28
copy td "T250001928962"
